Goal: Use online tool/utility

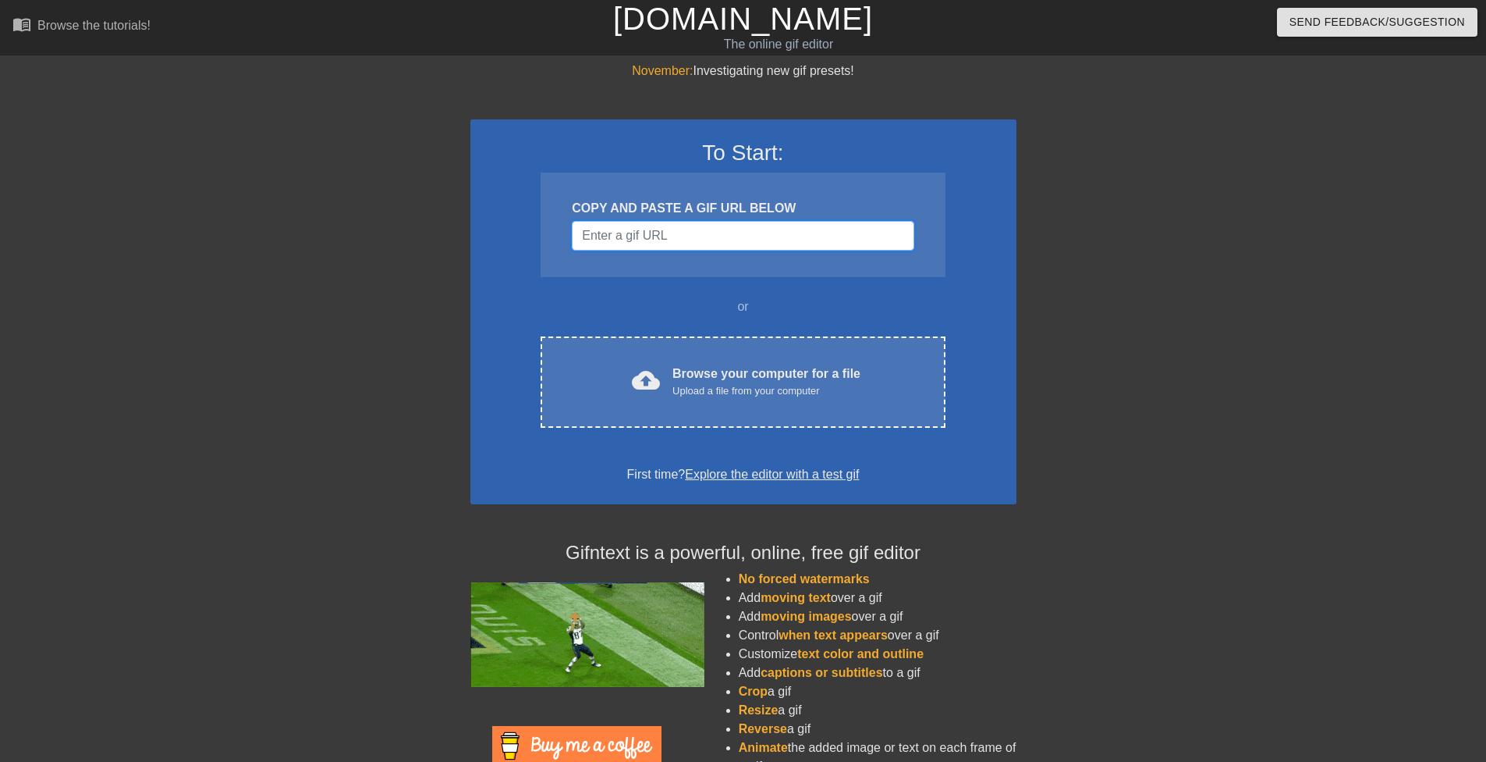
click at [642, 233] on input "Username" at bounding box center [743, 236] width 342 height 30
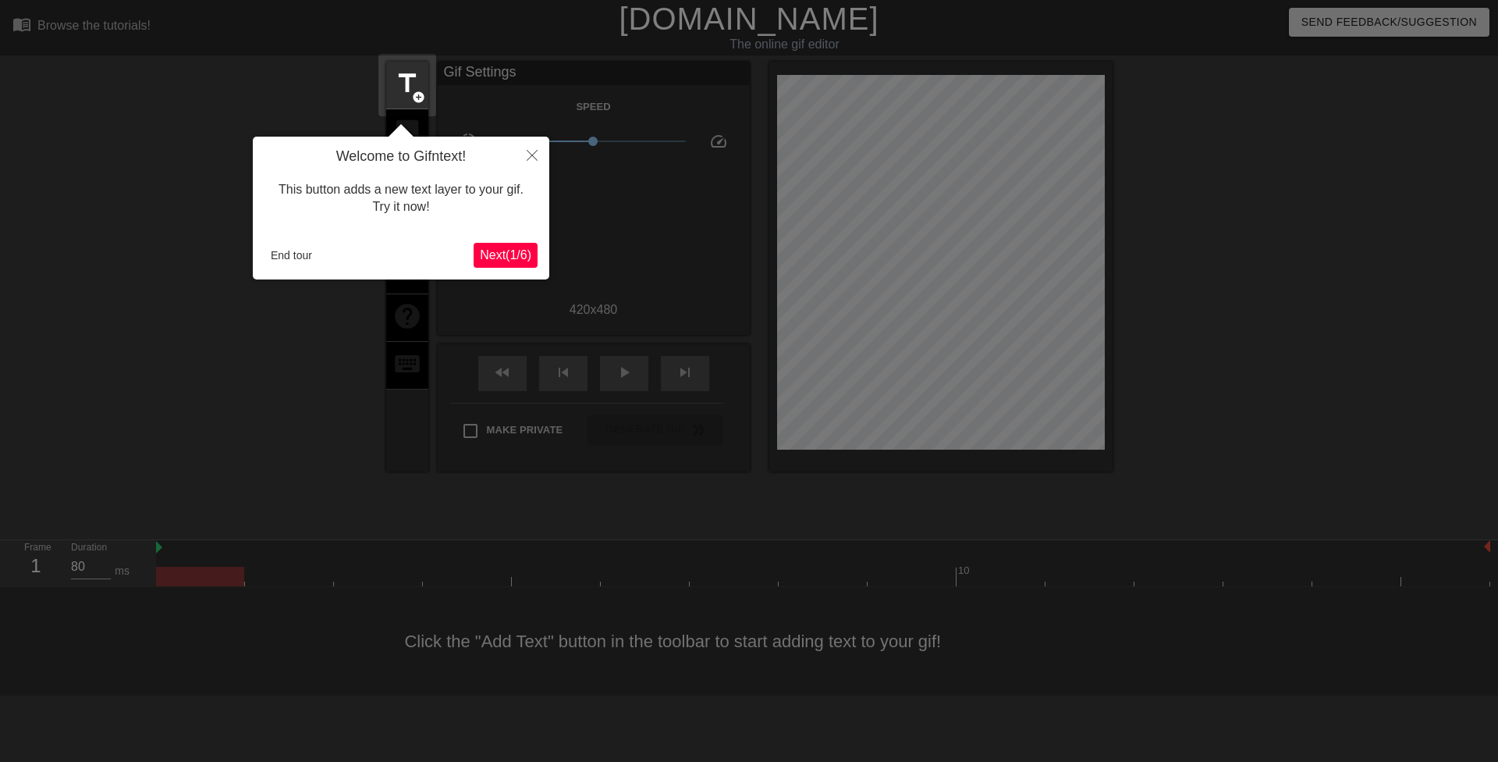
click at [505, 255] on span "Next ( 1 / 6 )" at bounding box center [506, 254] width 52 height 13
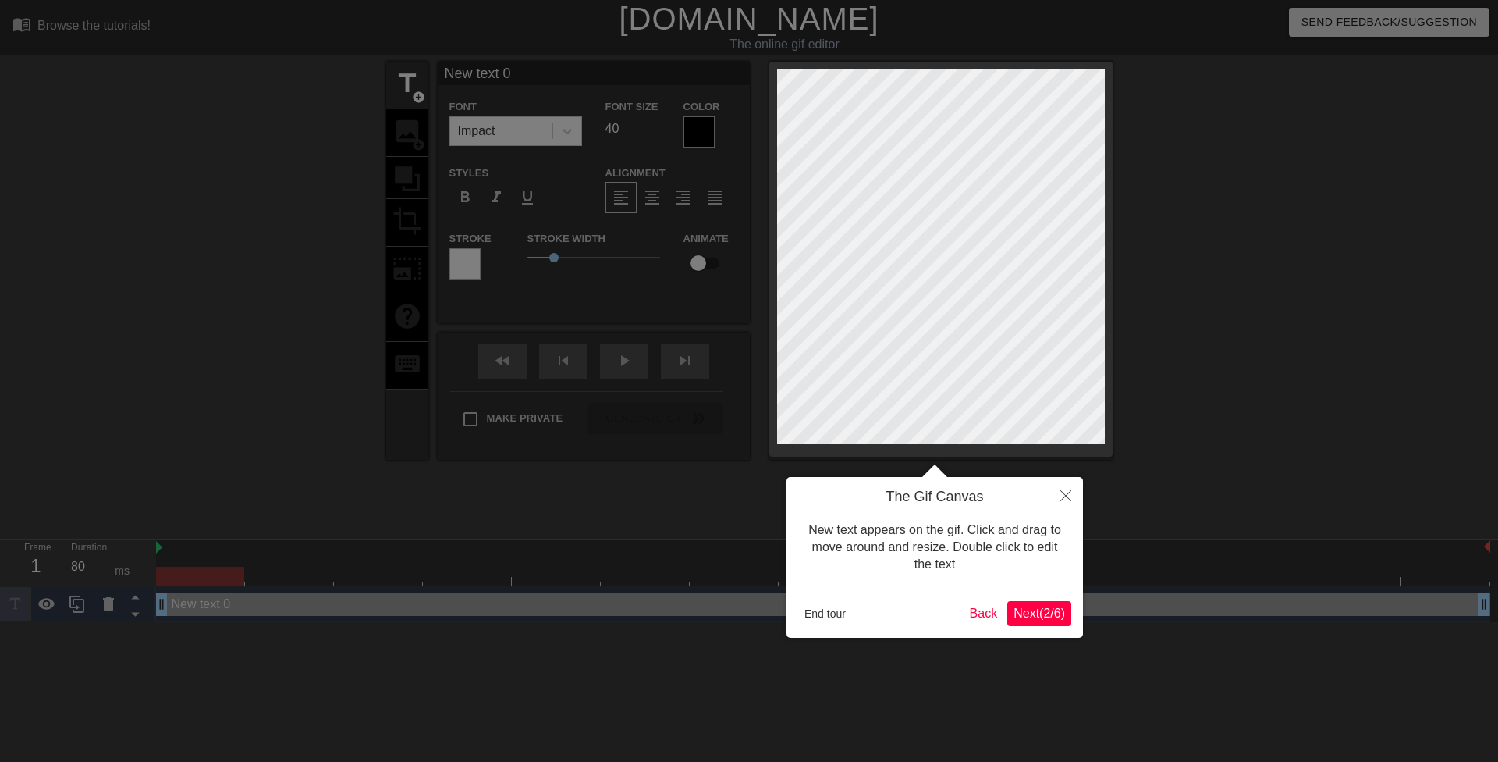
click at [1035, 613] on span "Next ( 2 / 6 )" at bounding box center [1040, 612] width 52 height 13
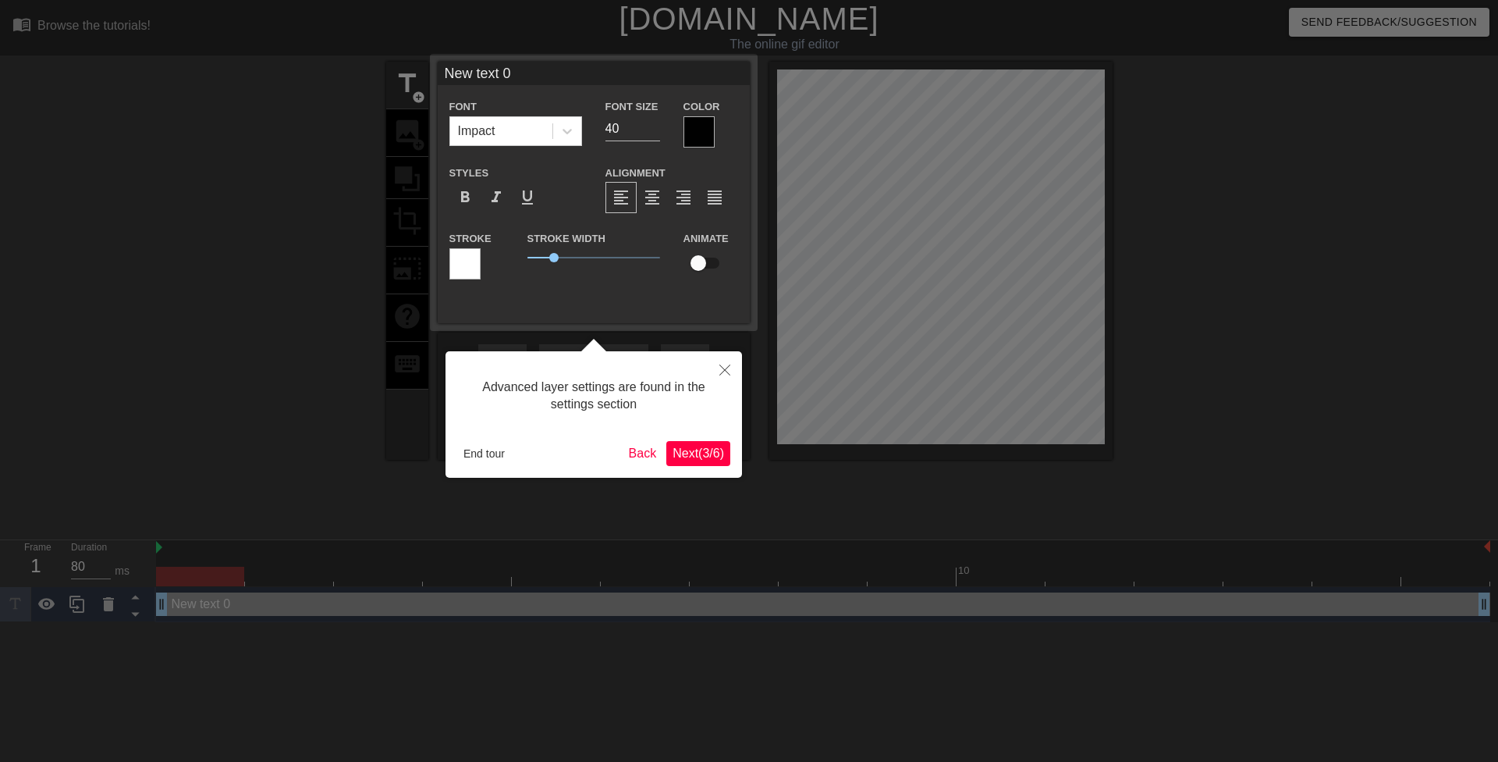
drag, startPoint x: 686, startPoint y: 450, endPoint x: 678, endPoint y: 451, distance: 7.8
click at [678, 451] on span "Next ( 3 / 6 )" at bounding box center [699, 452] width 52 height 13
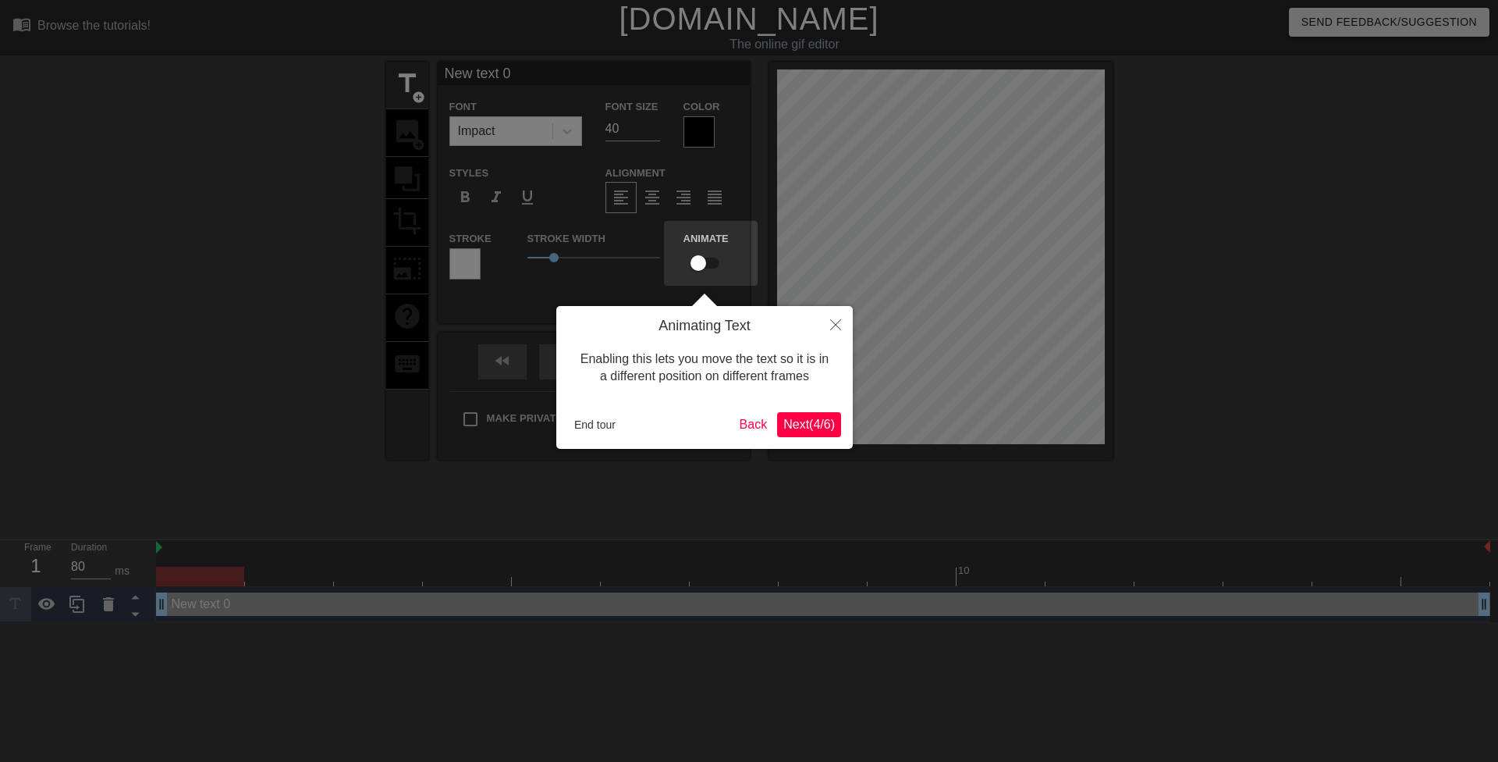
click at [818, 422] on span "Next ( 4 / 6 )" at bounding box center [809, 423] width 52 height 13
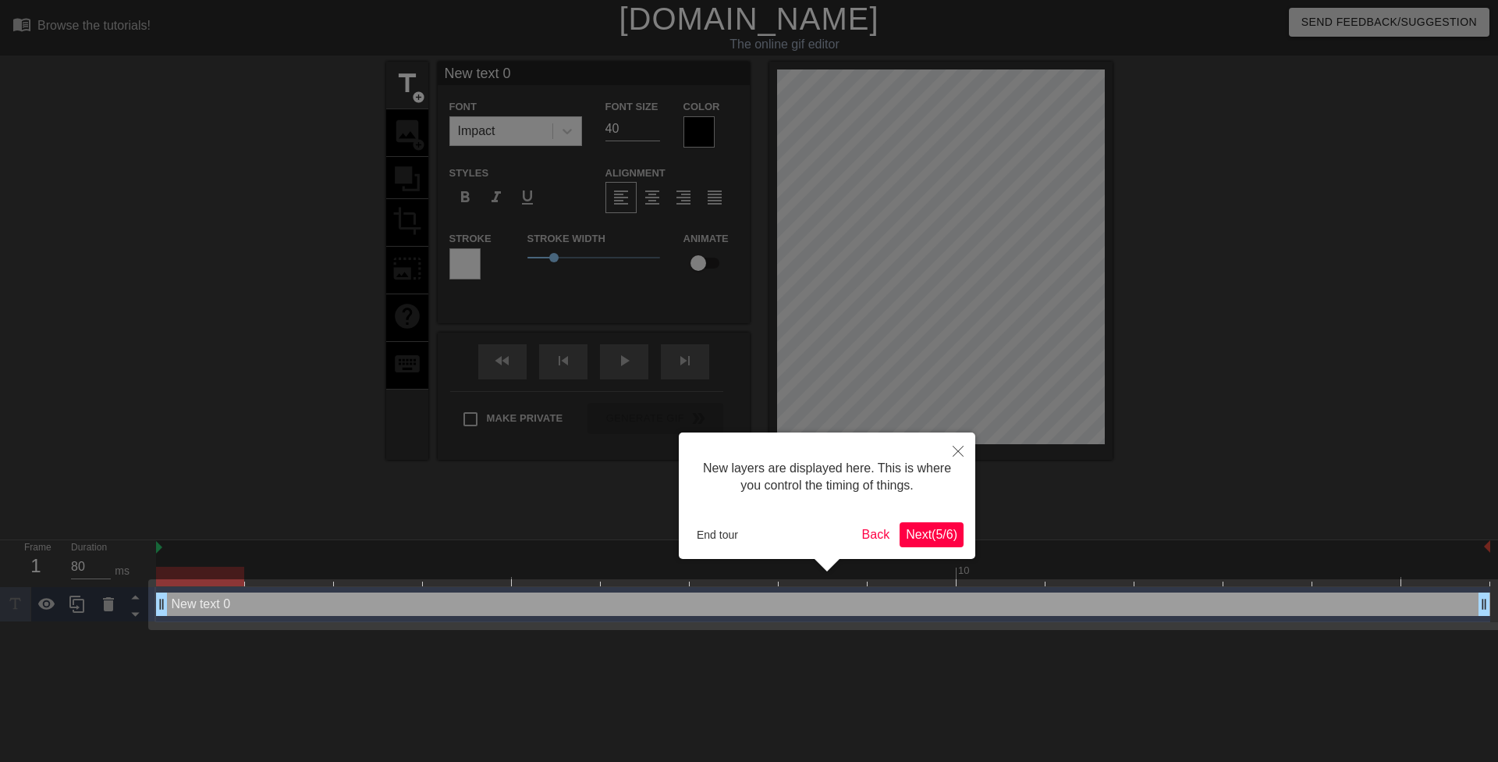
click at [929, 535] on span "Next ( 5 / 6 )" at bounding box center [932, 533] width 52 height 13
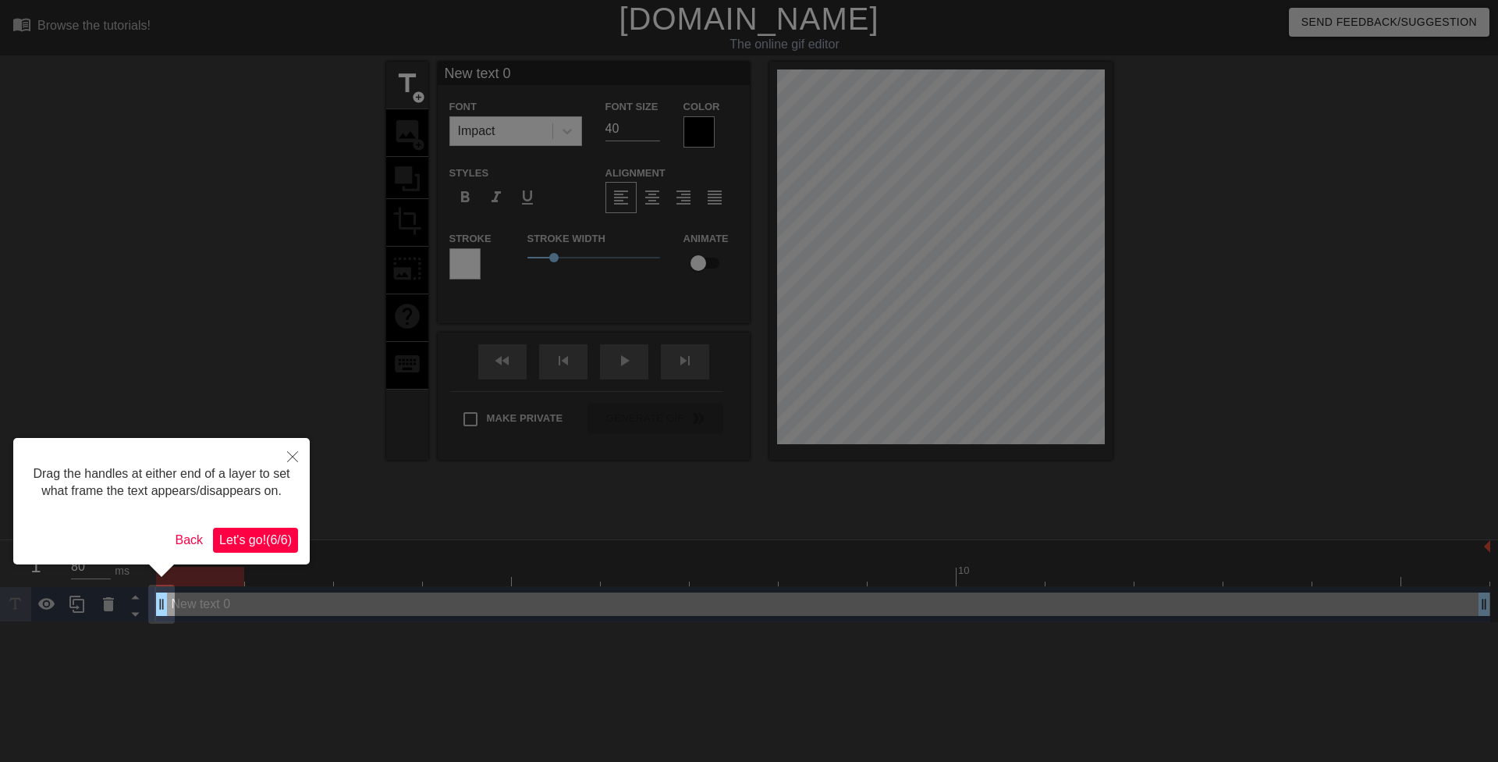
click at [261, 537] on span "Let's go! ( 6 / 6 )" at bounding box center [255, 539] width 73 height 13
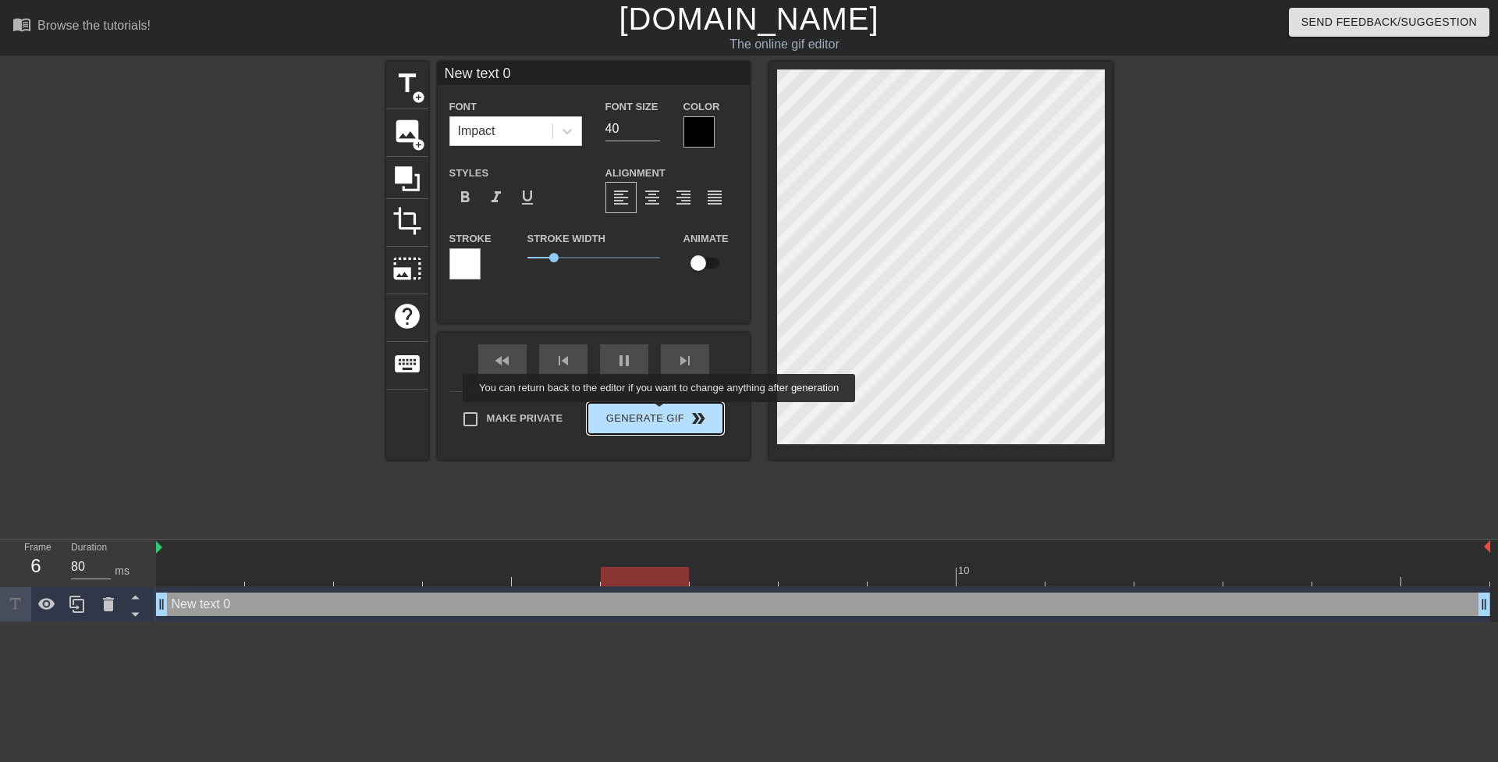
type input "90"
click at [661, 413] on button "Generate Gif double_arrow" at bounding box center [655, 418] width 135 height 31
